Goal: Information Seeking & Learning: Learn about a topic

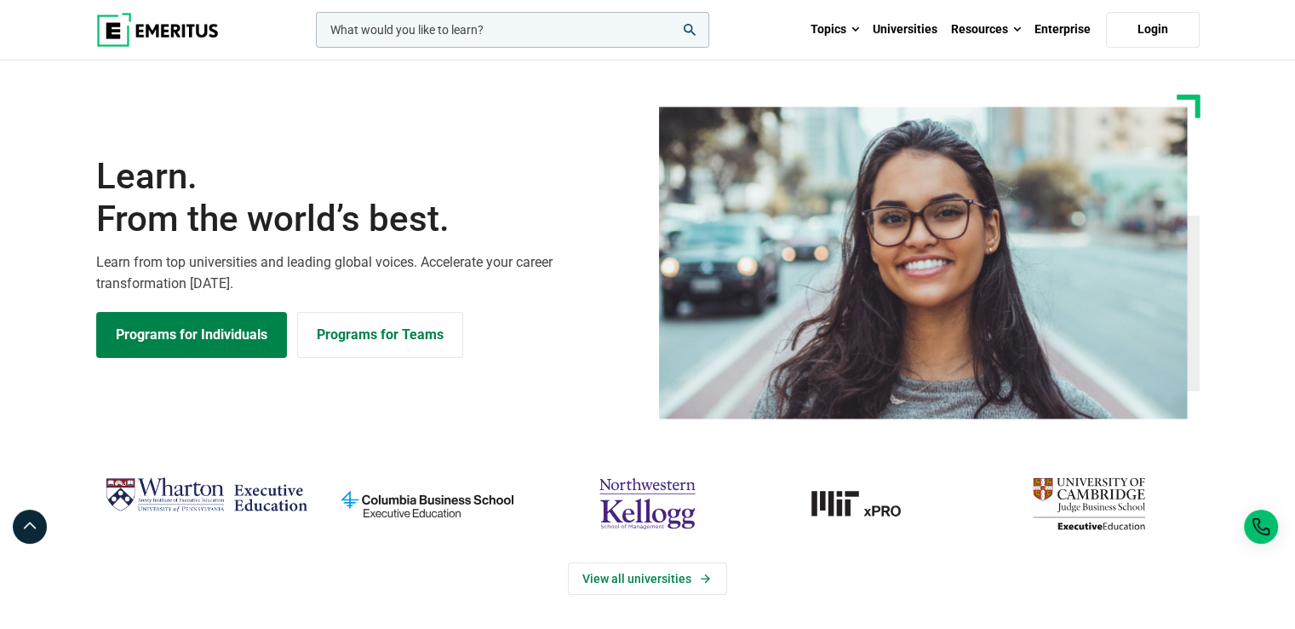
click at [613, 113] on div "Learn. From the world’s best. Learn from top universities and leading global vo…" at bounding box center [648, 257] width 1124 height 324
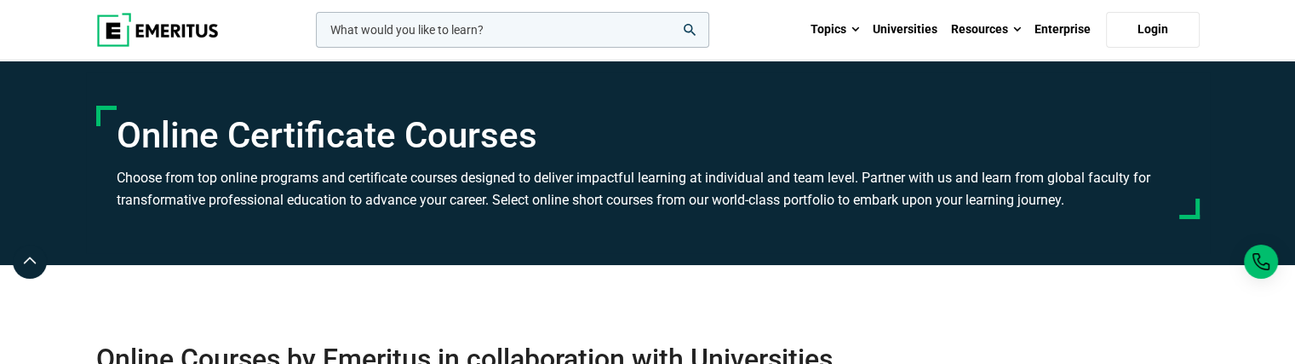
scroll to position [31872, 0]
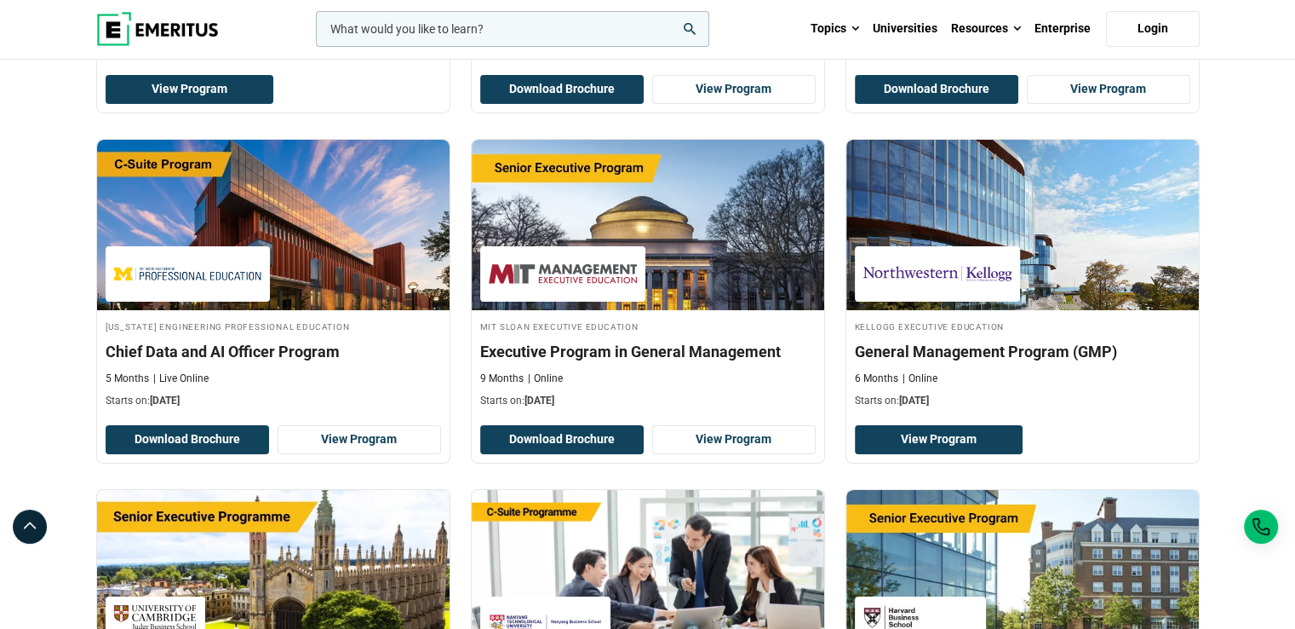
scroll to position [31820, 0]
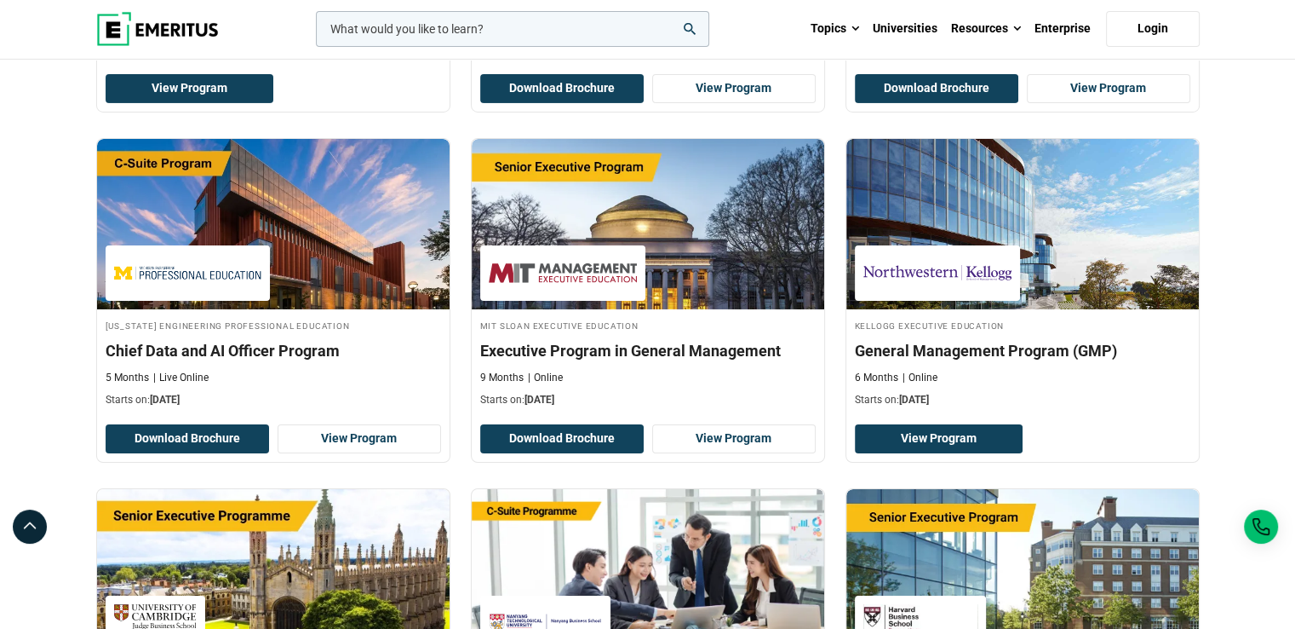
click at [687, 25] on icon "search" at bounding box center [690, 29] width 12 height 12
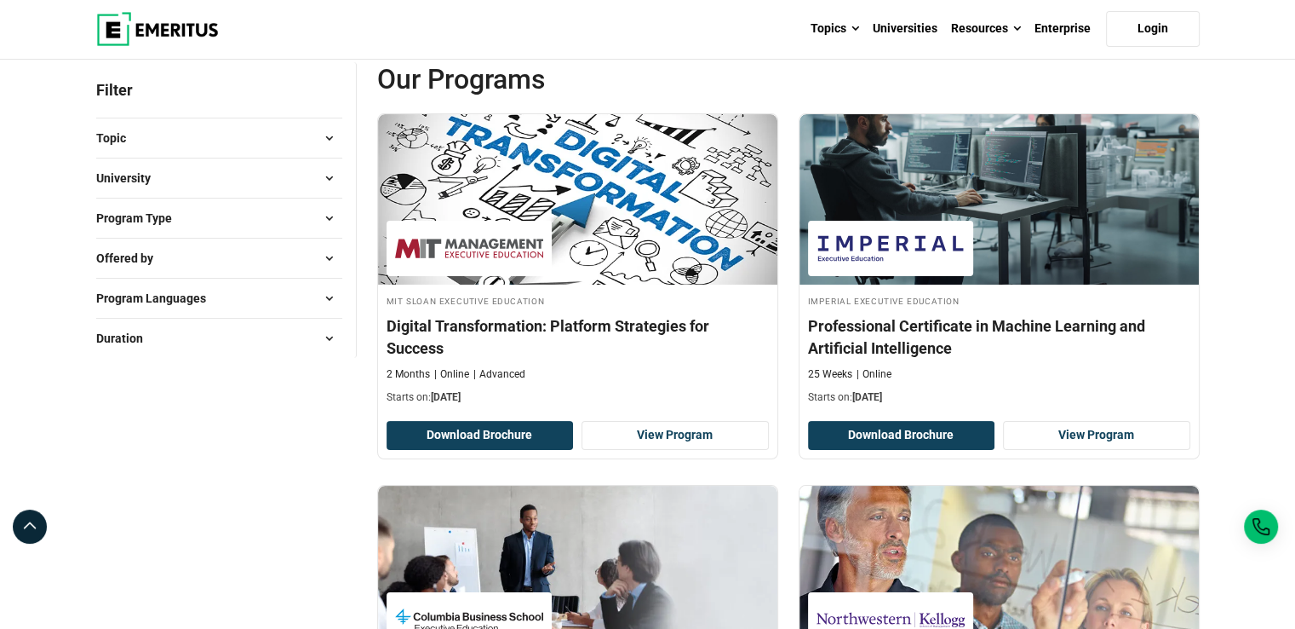
scroll to position [200, 0]
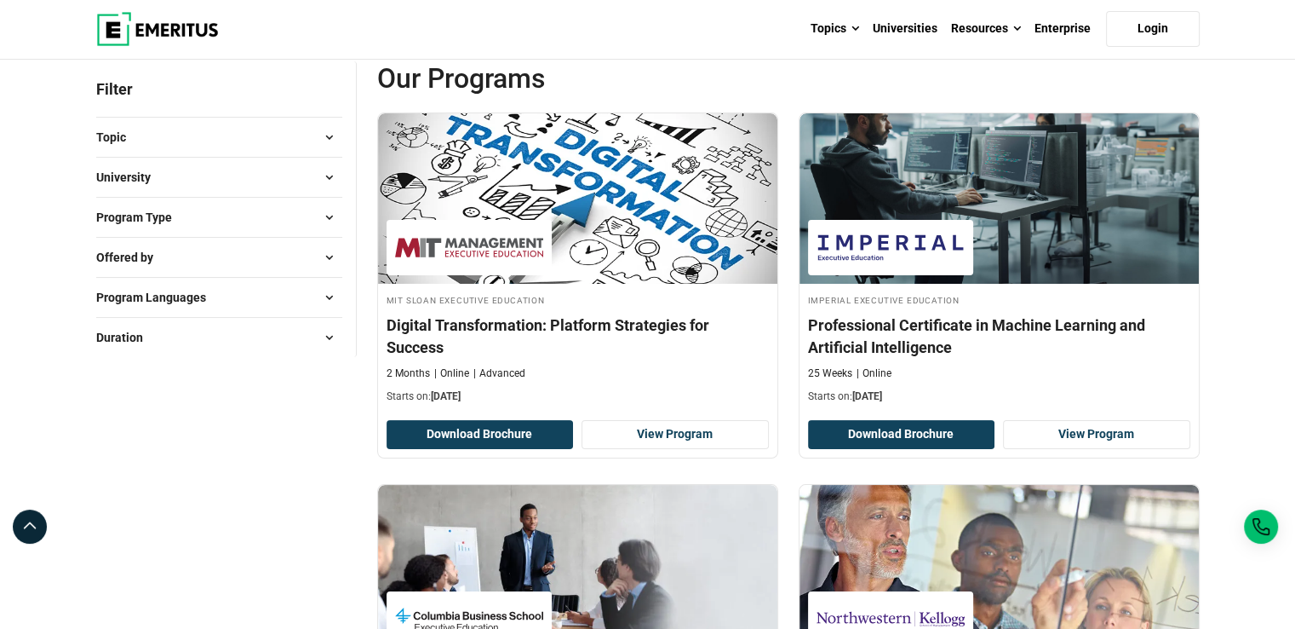
click at [188, 204] on button "Program Type" at bounding box center [219, 217] width 246 height 26
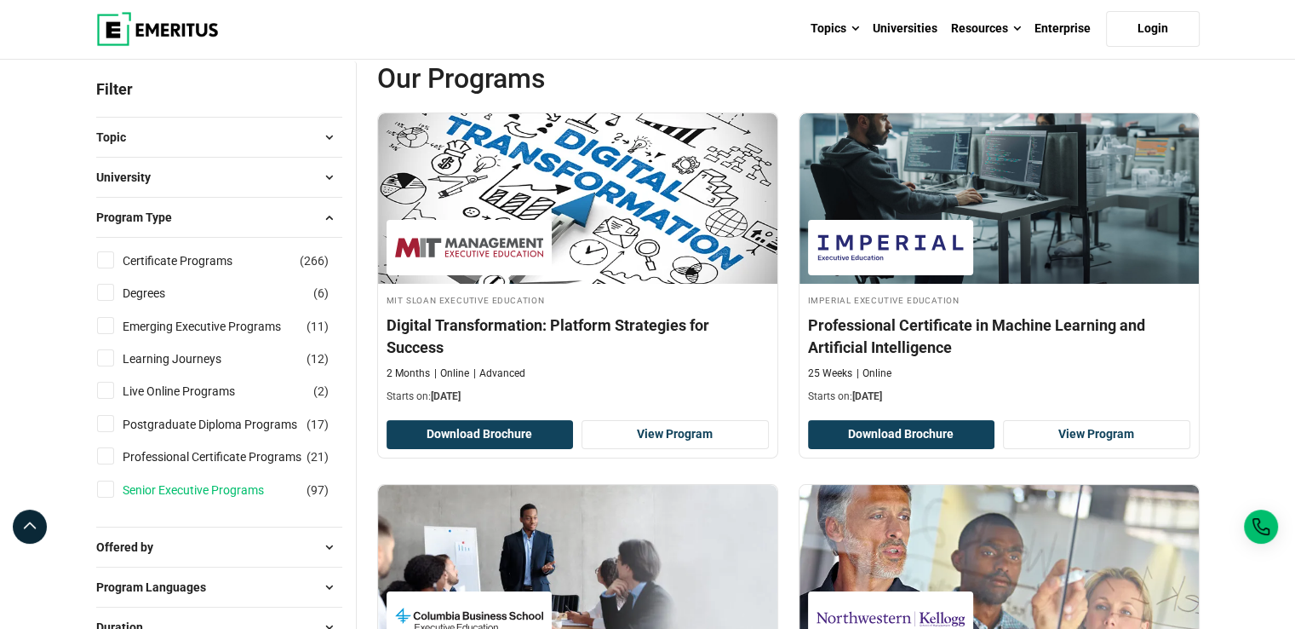
click at [173, 484] on link "Senior Executive Programs" at bounding box center [210, 489] width 175 height 19
checkbox input "true"
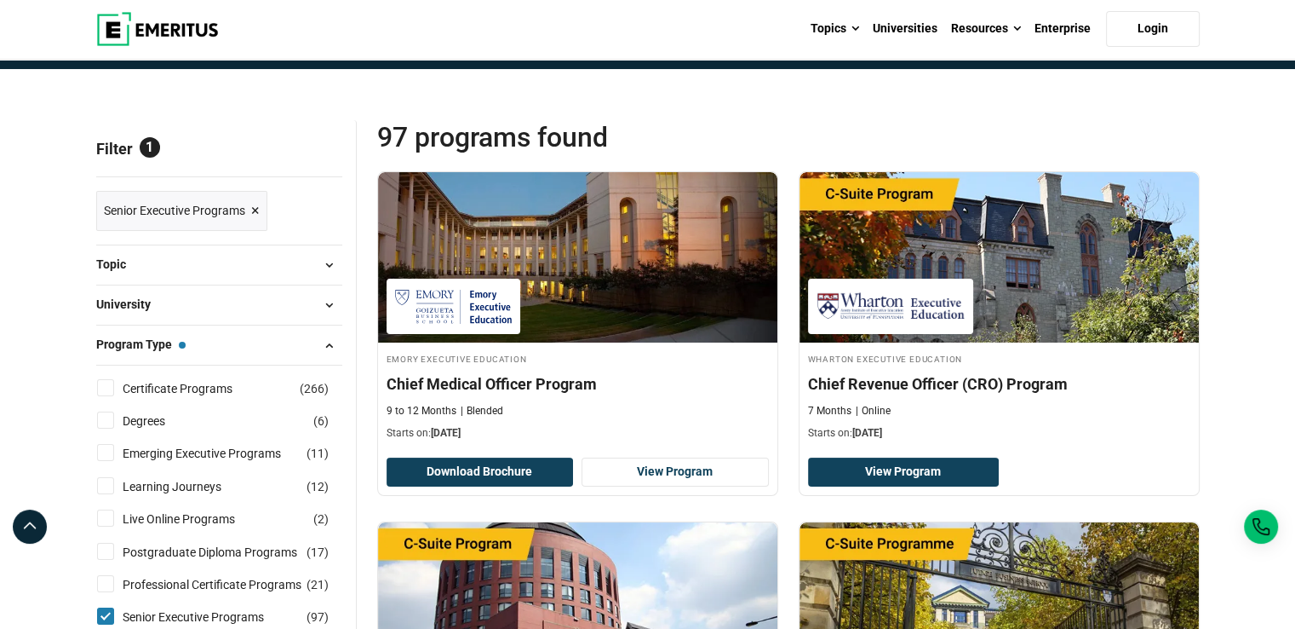
scroll to position [140, 0]
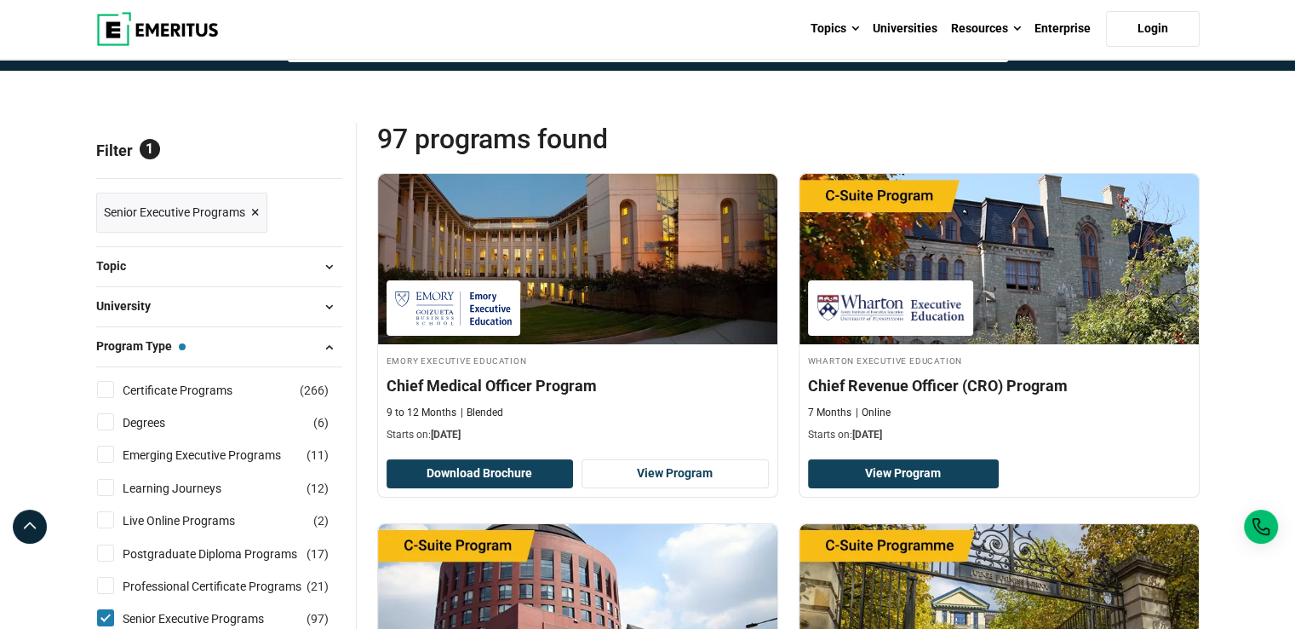
click at [201, 269] on button "Topic" at bounding box center [219, 267] width 246 height 26
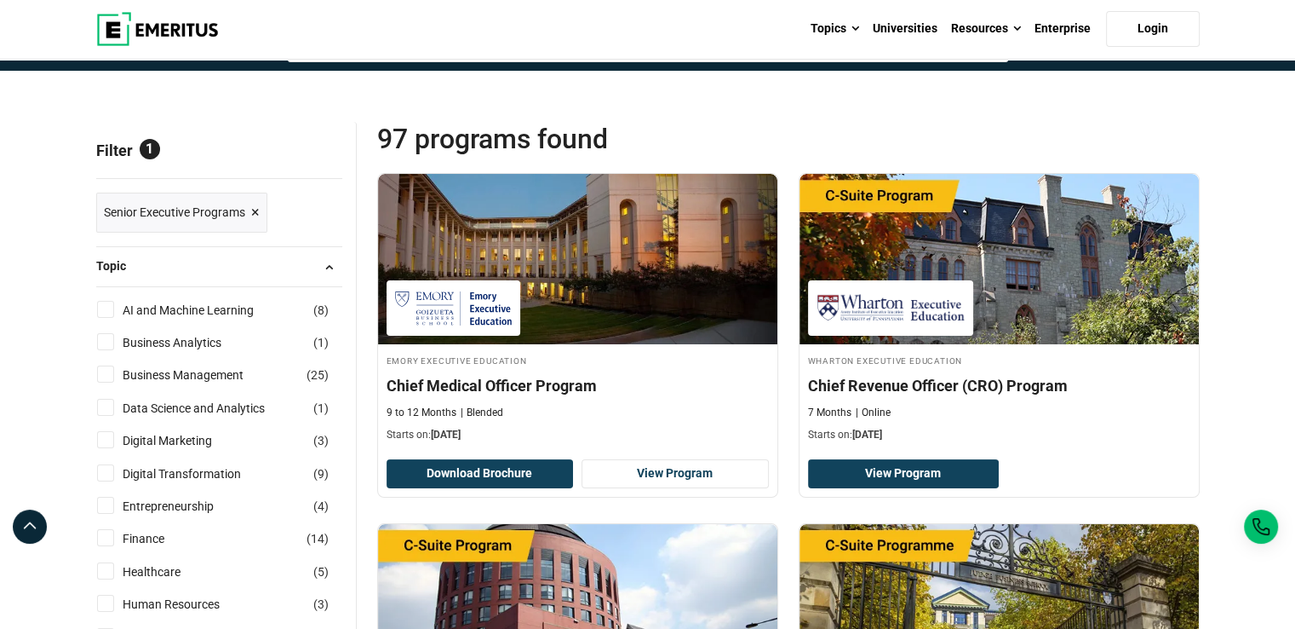
click at [230, 270] on button "Topic" at bounding box center [219, 267] width 246 height 26
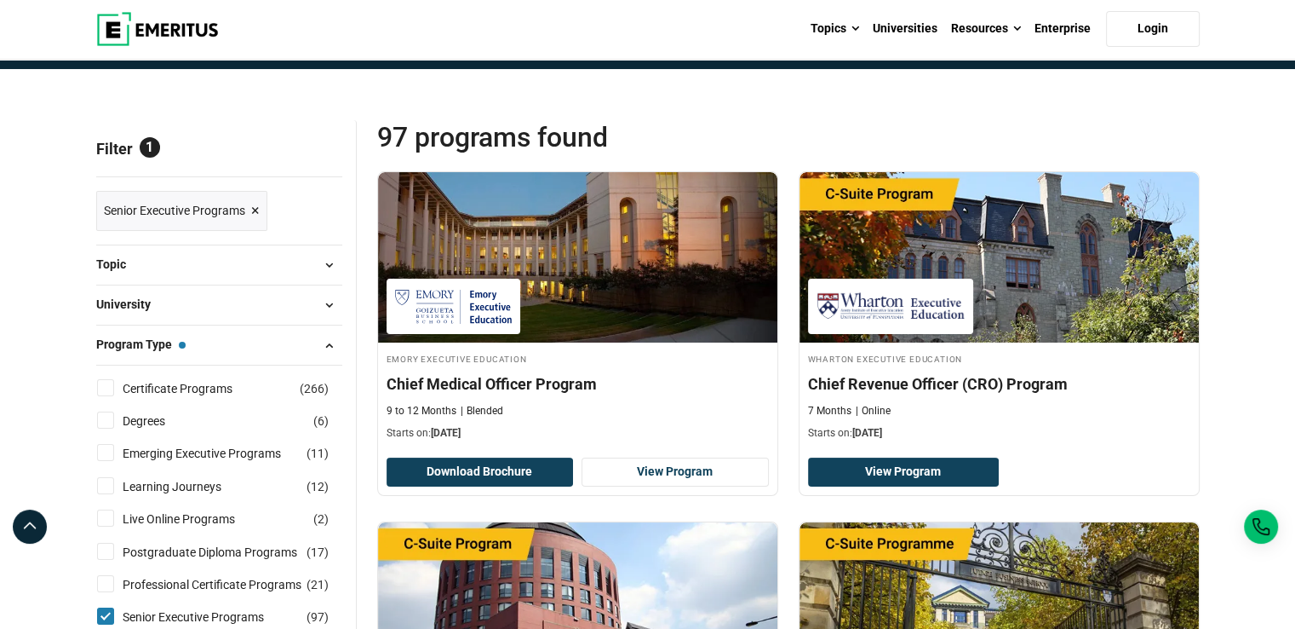
click at [191, 301] on button "University" at bounding box center [219, 305] width 246 height 26
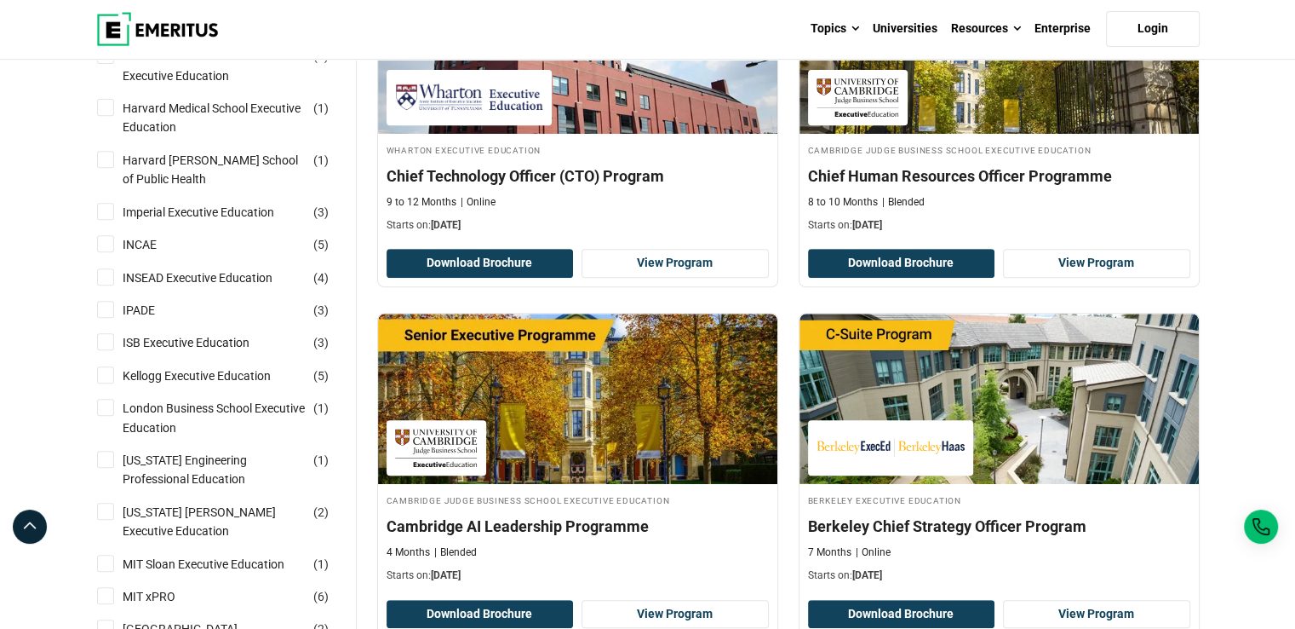
scroll to position [702, 0]
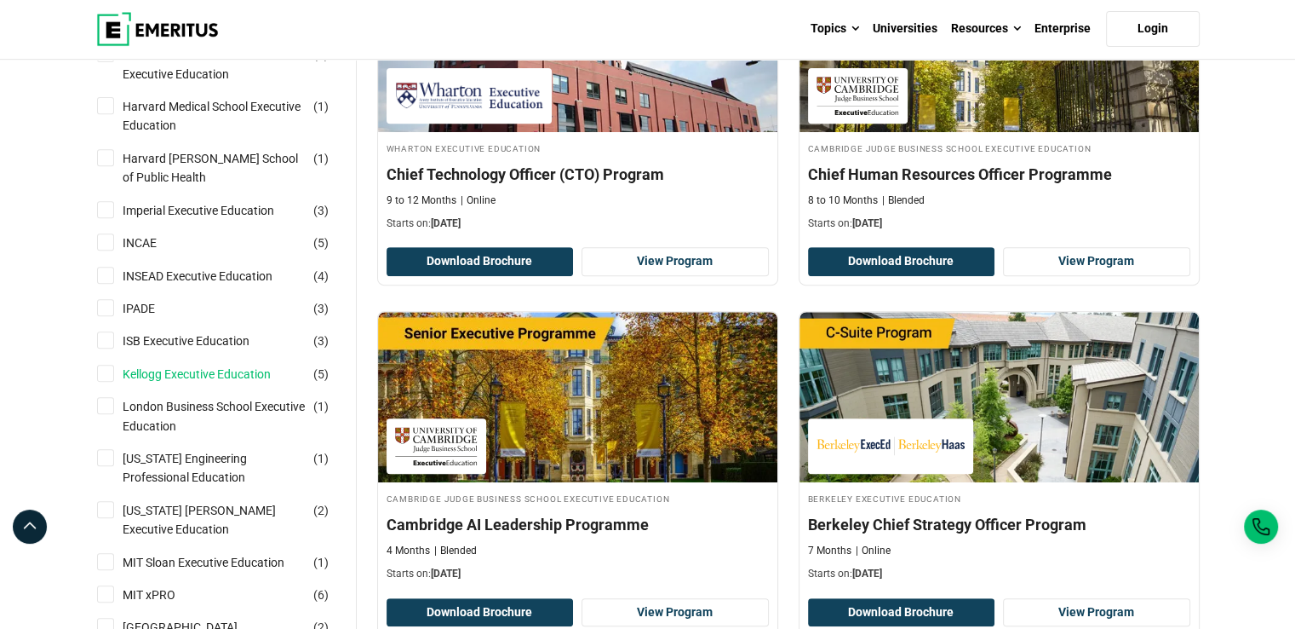
click at [192, 376] on link "Kellogg Executive Education" at bounding box center [214, 374] width 182 height 19
checkbox input "true"
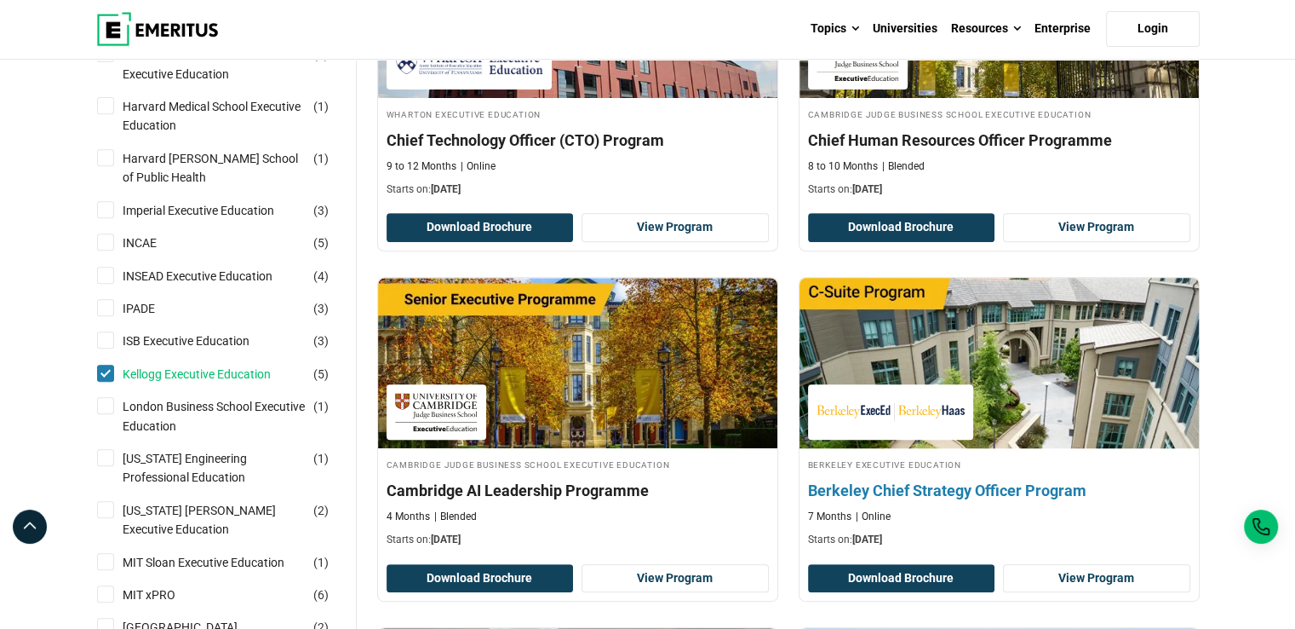
scroll to position [701, 0]
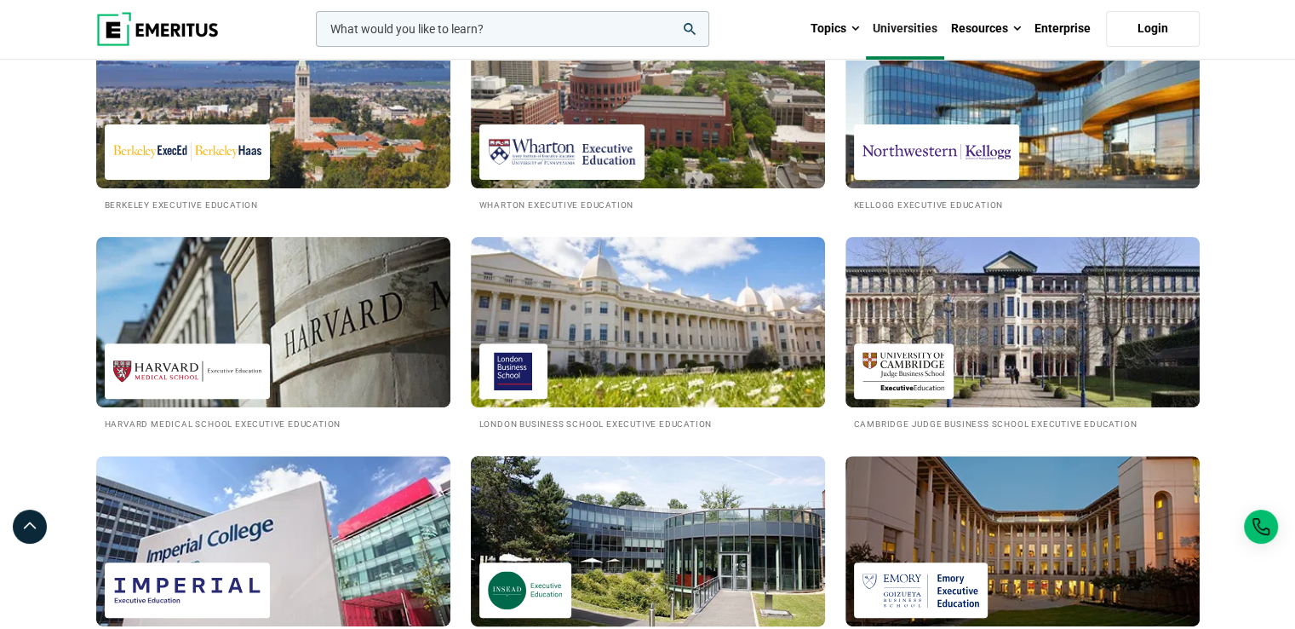
scroll to position [462, 0]
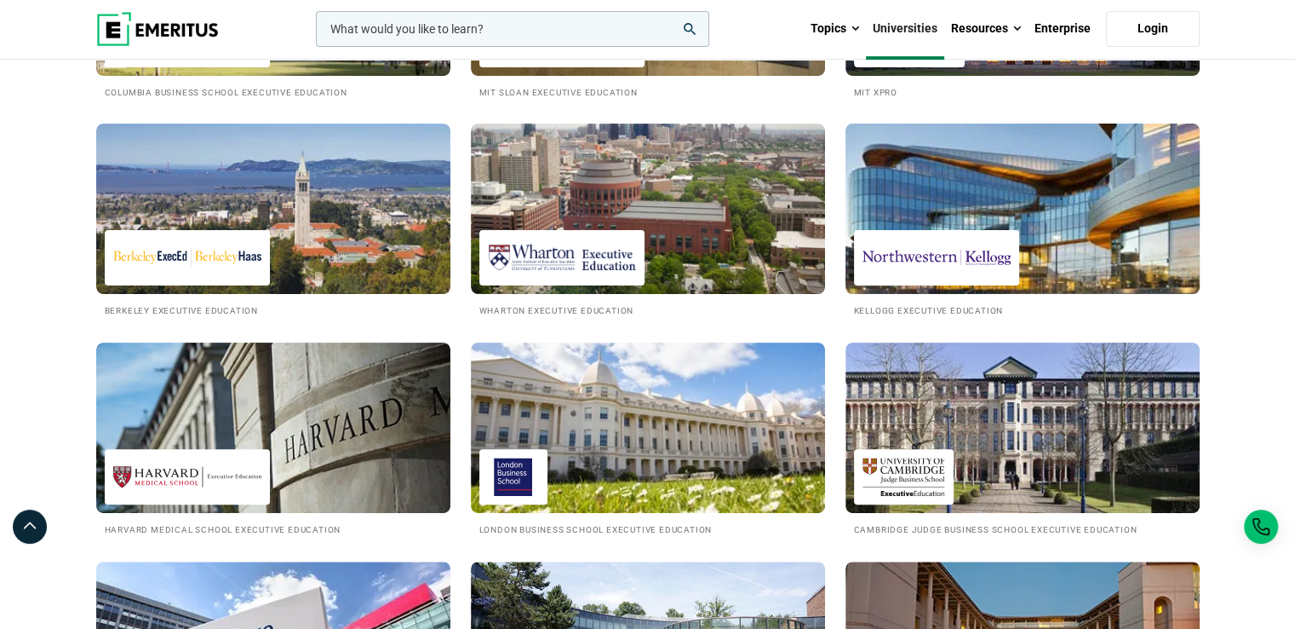
click at [991, 258] on img at bounding box center [937, 257] width 148 height 38
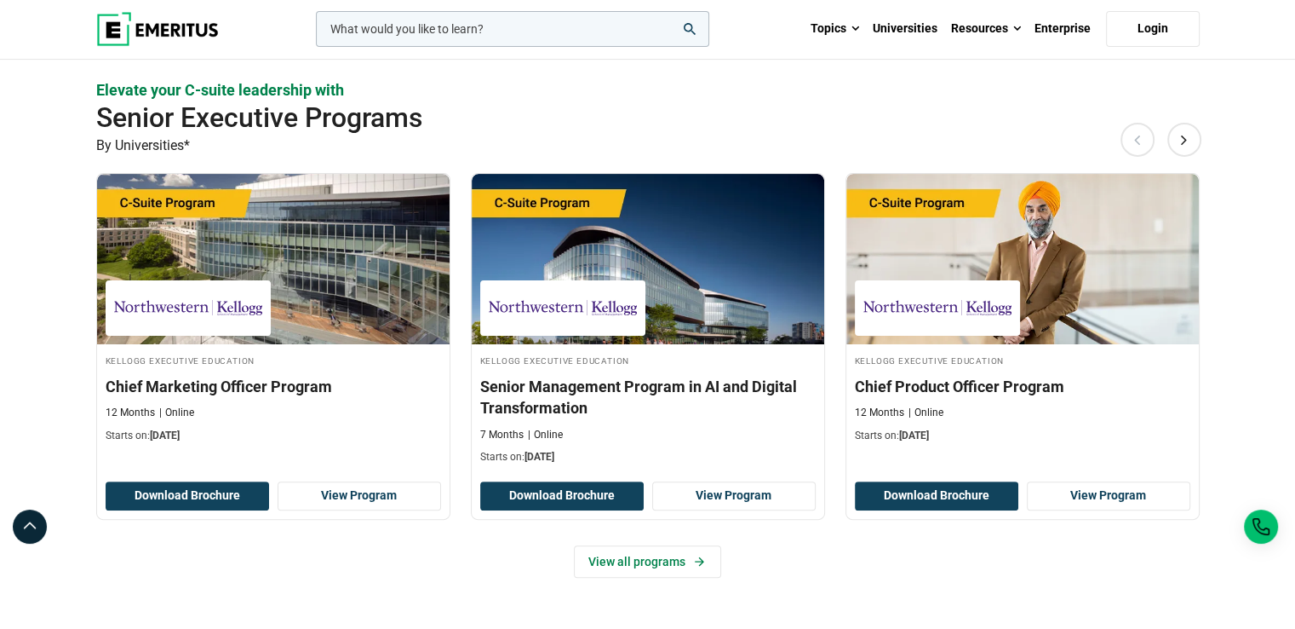
scroll to position [462, 0]
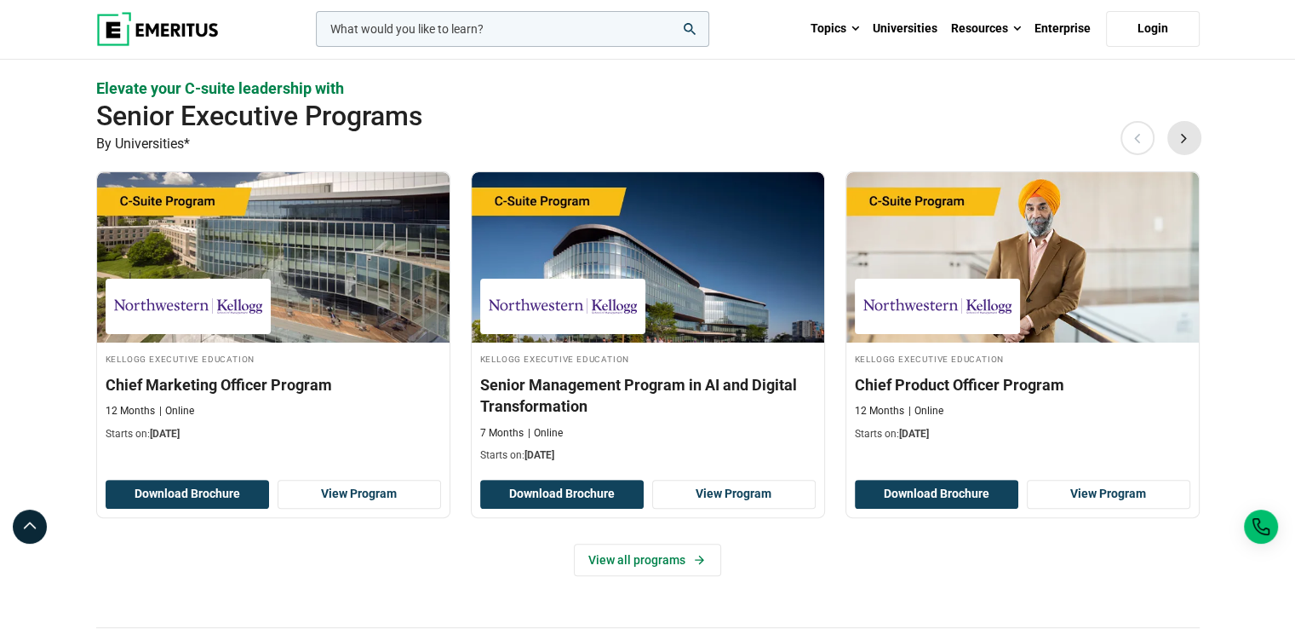
click at [1186, 141] on button "Next" at bounding box center [1185, 138] width 34 height 34
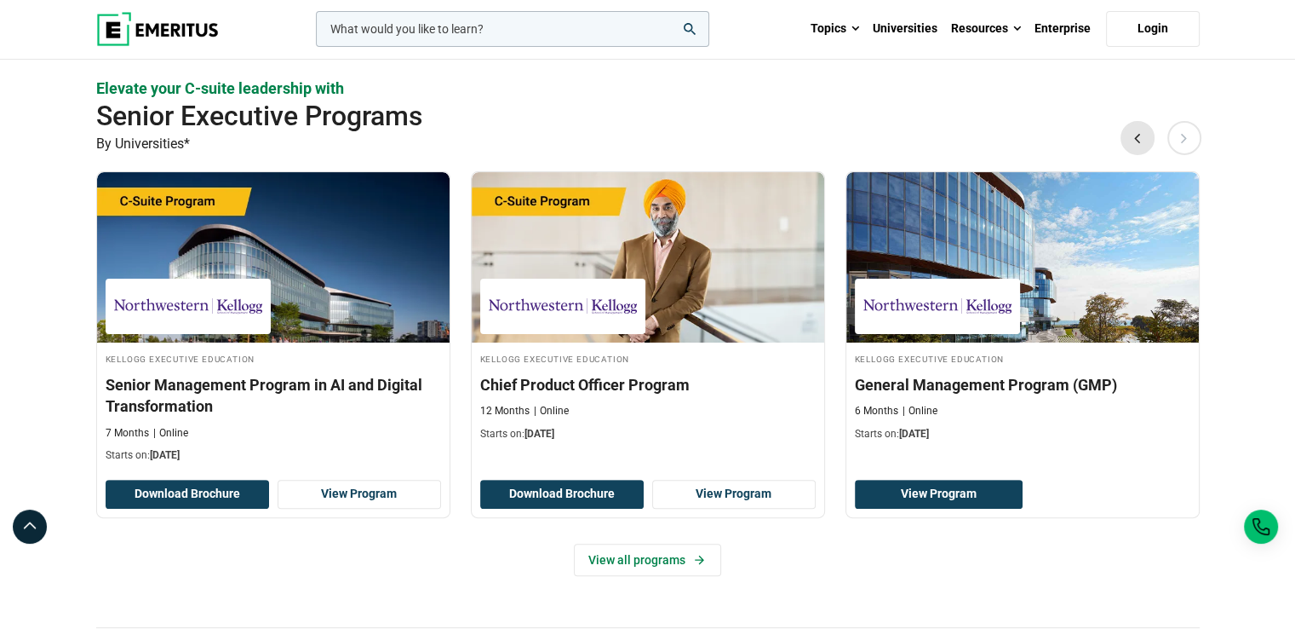
click at [1141, 141] on button "Previous" at bounding box center [1138, 138] width 34 height 34
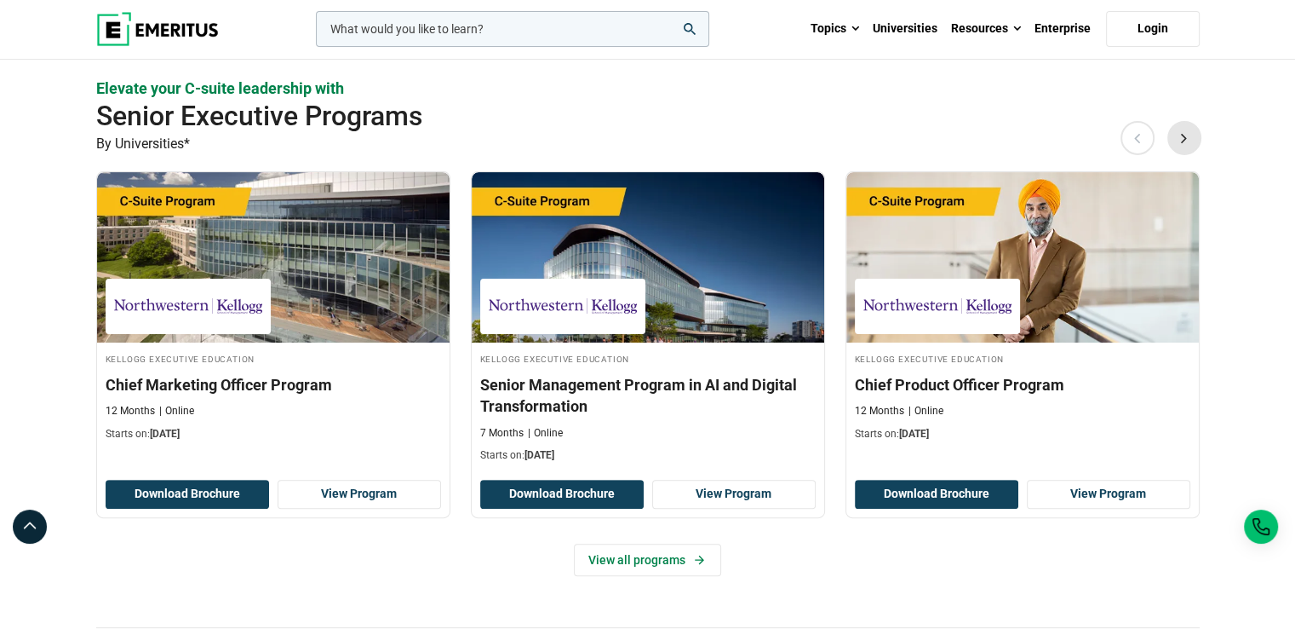
click at [1183, 132] on button "Next" at bounding box center [1185, 138] width 34 height 34
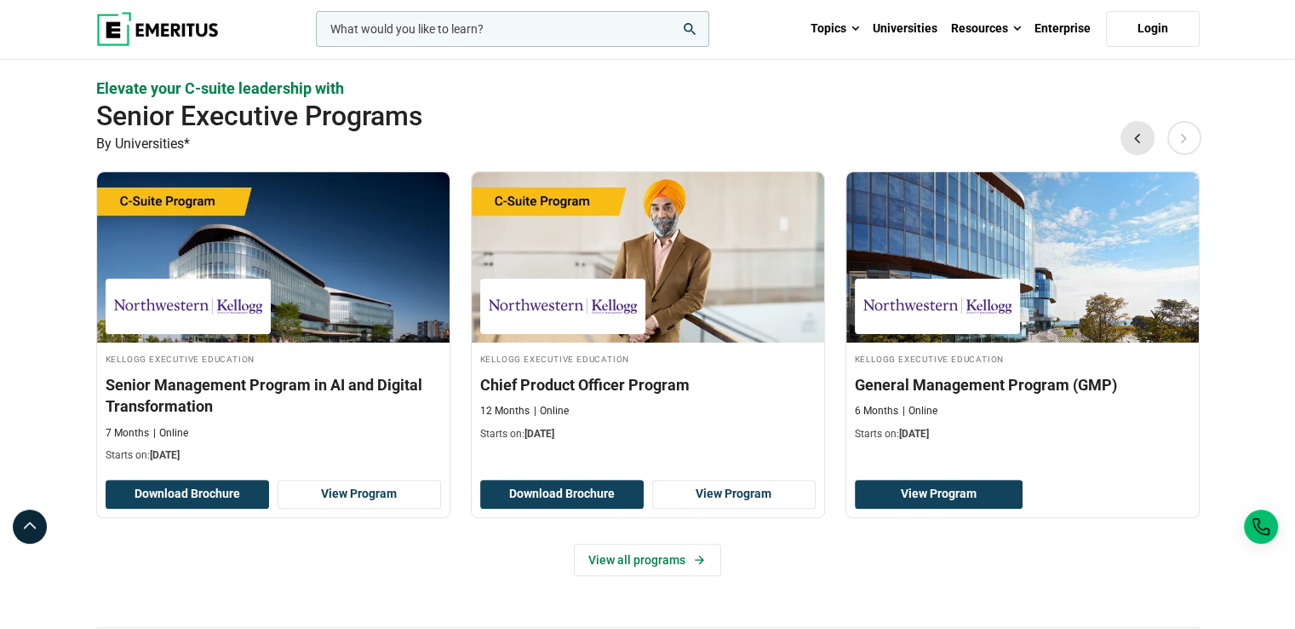
click at [1129, 136] on button "Previous" at bounding box center [1138, 138] width 34 height 34
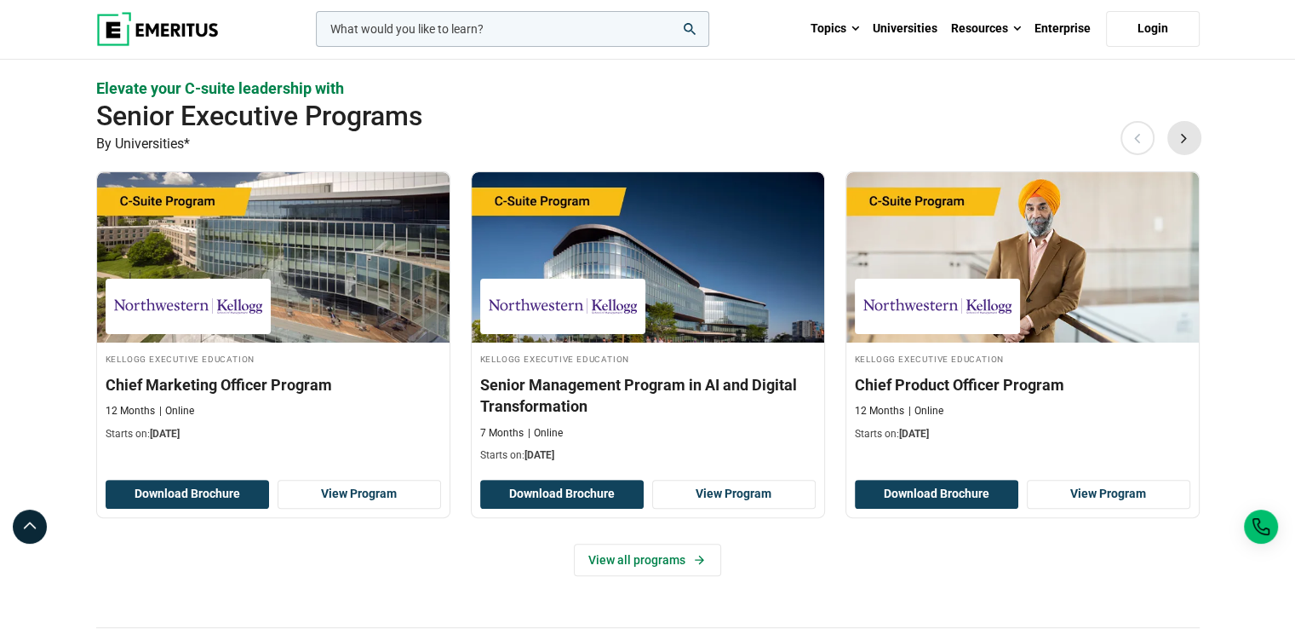
click at [1187, 131] on button "Next" at bounding box center [1185, 138] width 34 height 34
